Goal: Navigation & Orientation: Find specific page/section

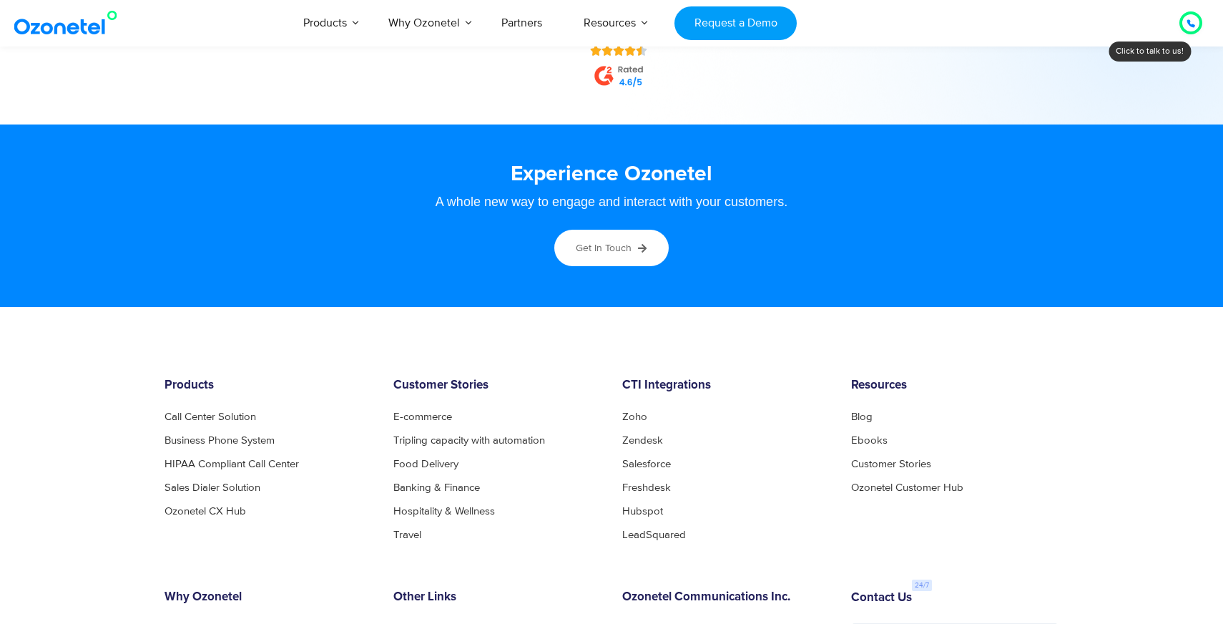
scroll to position [7788, 0]
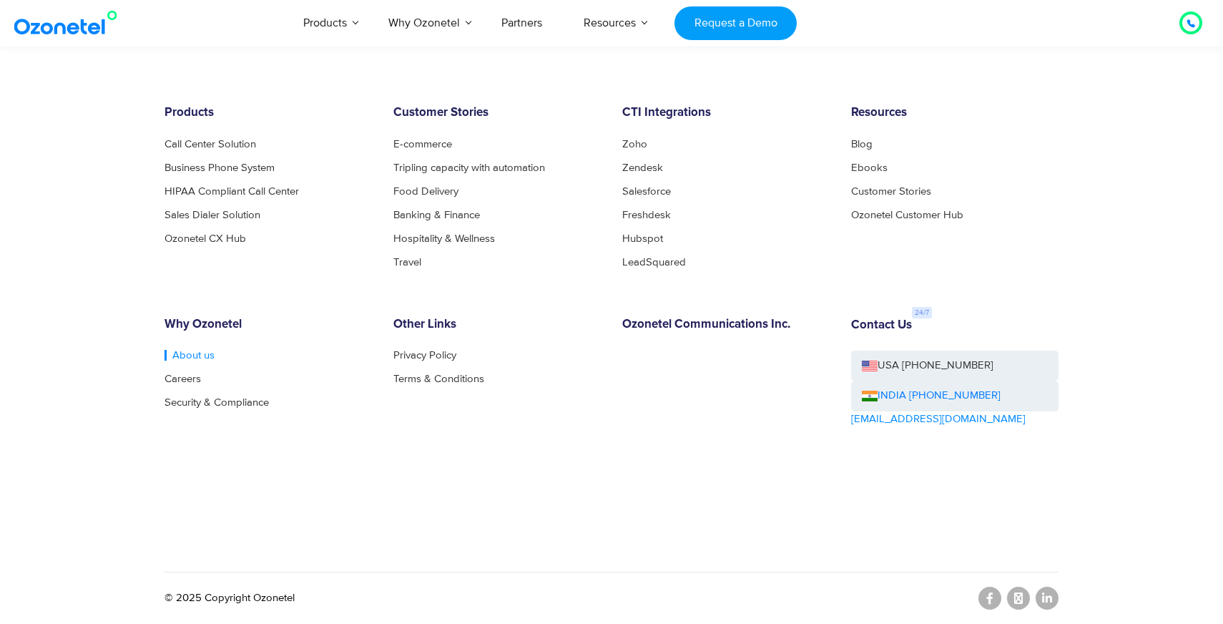
click at [190, 354] on link "About us" at bounding box center [190, 355] width 50 height 11
click at [323, 104] on footer "Products Call Center Solution Business Phone System HIPAA Compliant Call Center…" at bounding box center [611, 329] width 1223 height 590
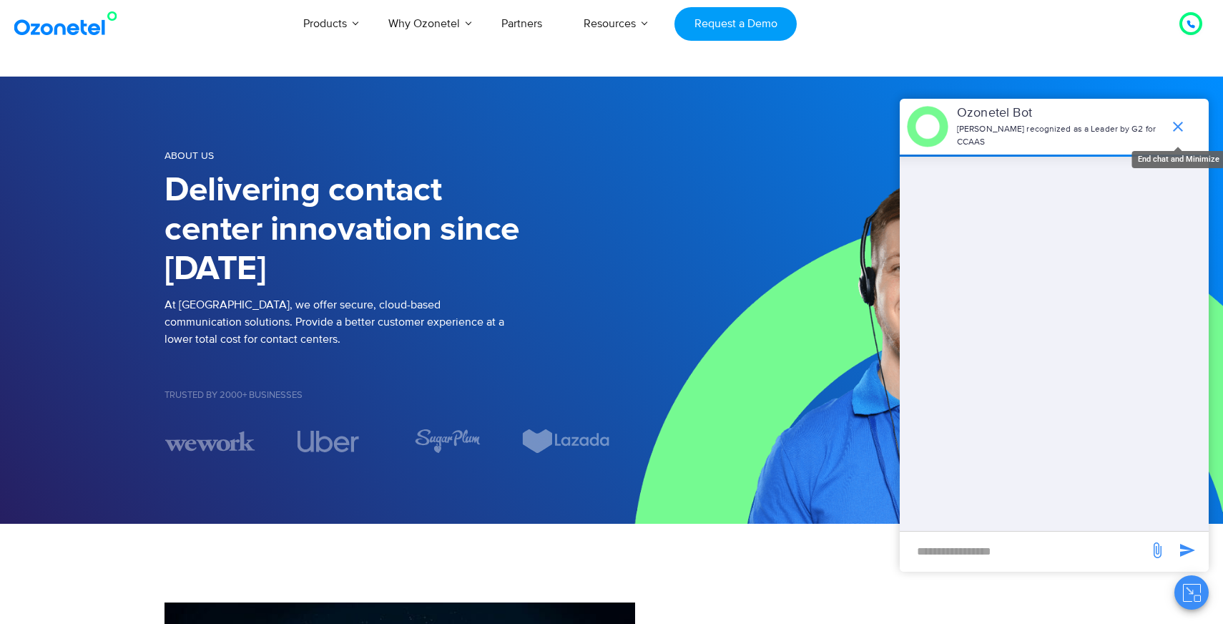
click at [1182, 124] on icon "end chat or minimize" at bounding box center [1178, 126] width 17 height 17
